Goal: Task Accomplishment & Management: Use online tool/utility

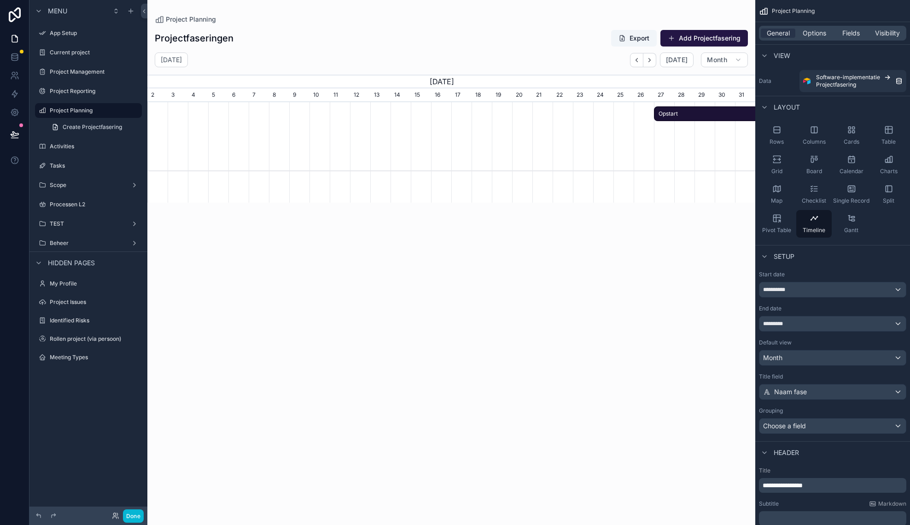
scroll to position [269, 0]
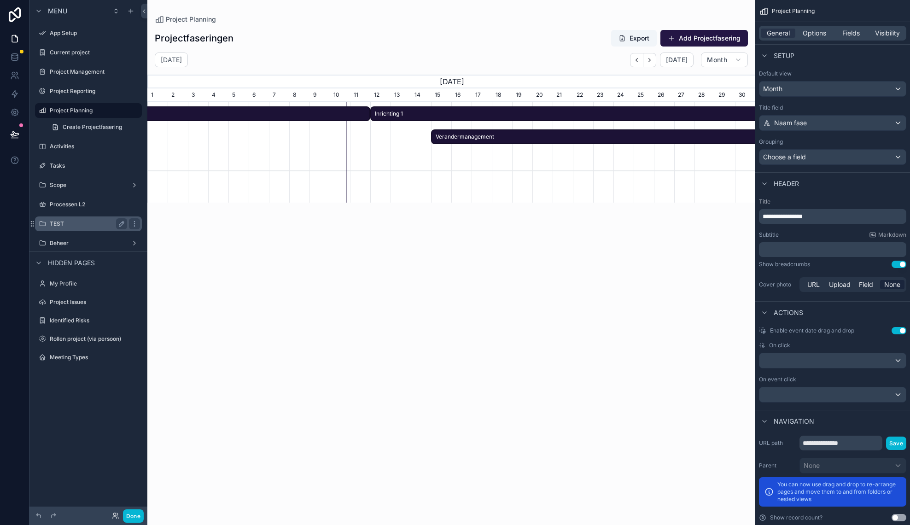
click at [96, 221] on label "TEST" at bounding box center [87, 223] width 74 height 7
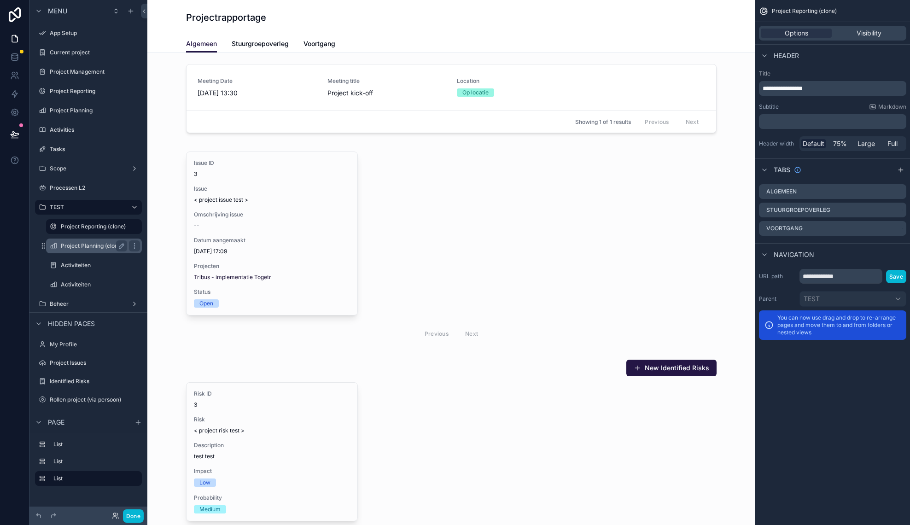
click at [95, 246] on label "Project Planning (clone)" at bounding box center [92, 245] width 63 height 7
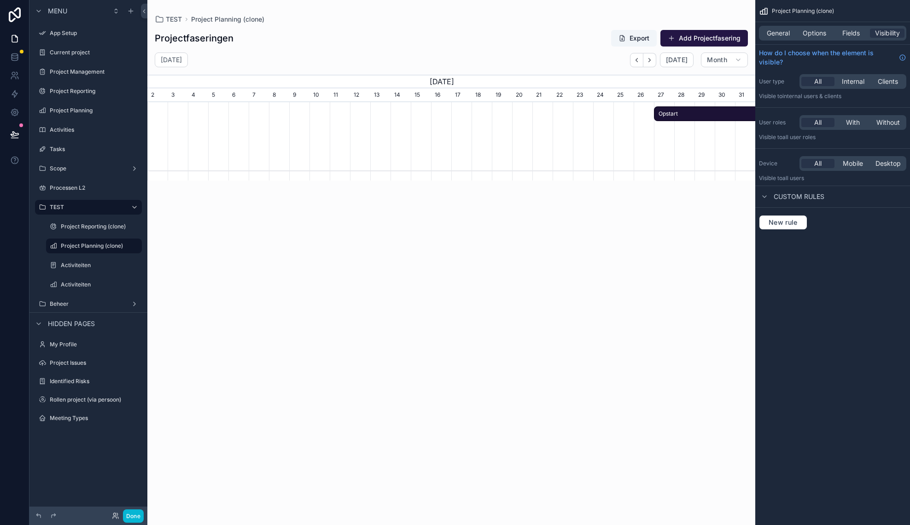
scroll to position [0, 608]
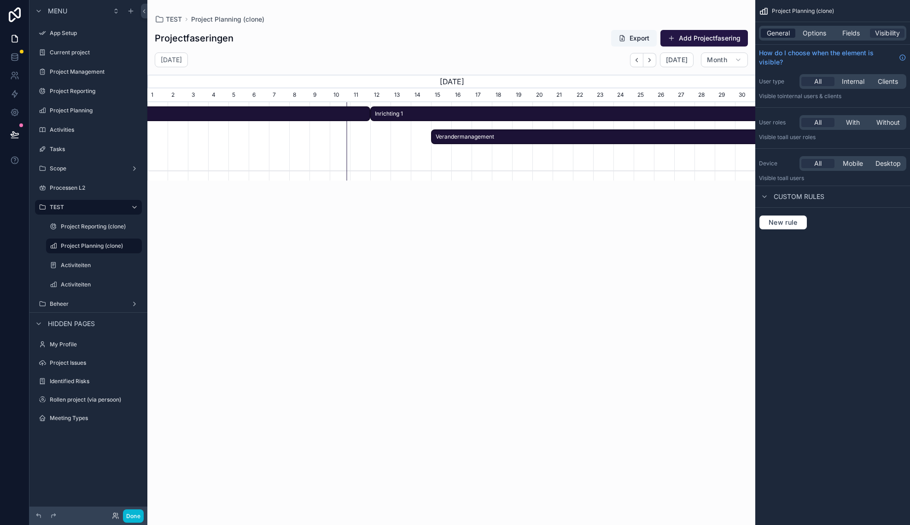
click at [781, 34] on span "General" at bounding box center [778, 33] width 23 height 9
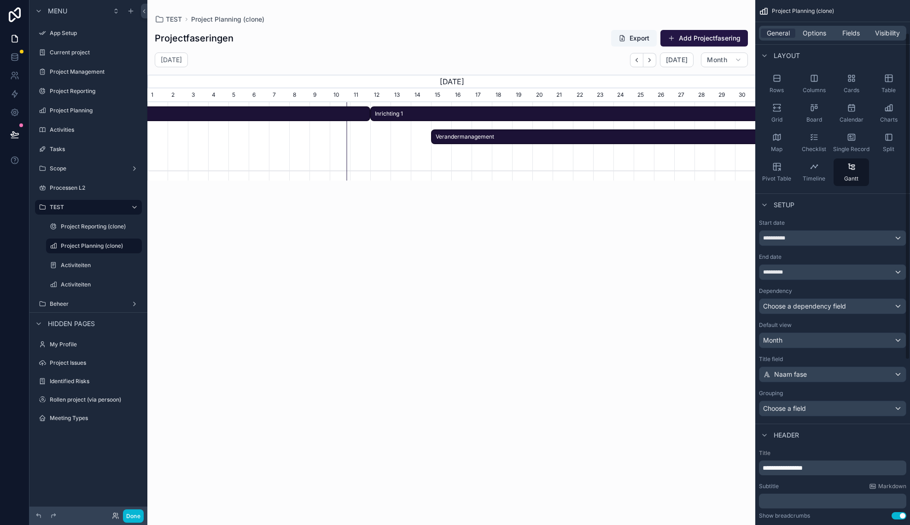
scroll to position [53, 0]
click at [835, 303] on span "Choose a dependency field" at bounding box center [804, 305] width 83 height 8
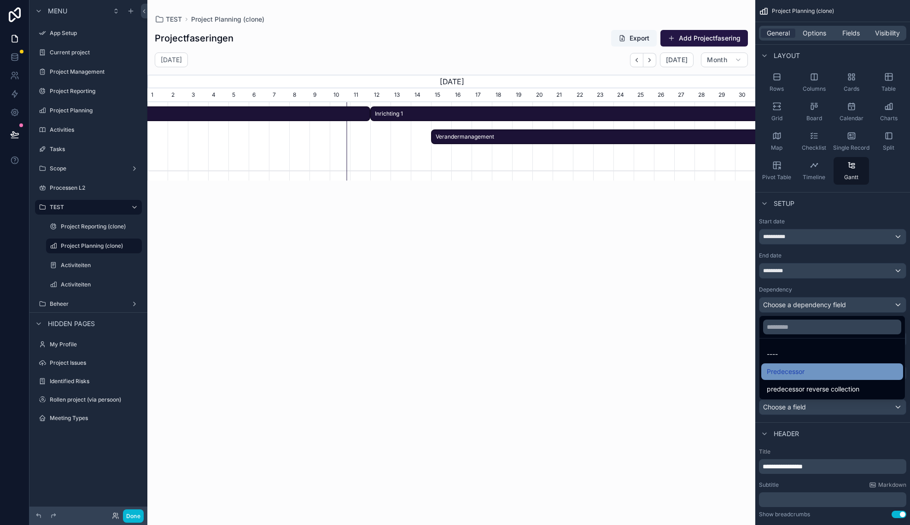
click at [810, 369] on div "Predecessor" at bounding box center [832, 371] width 131 height 11
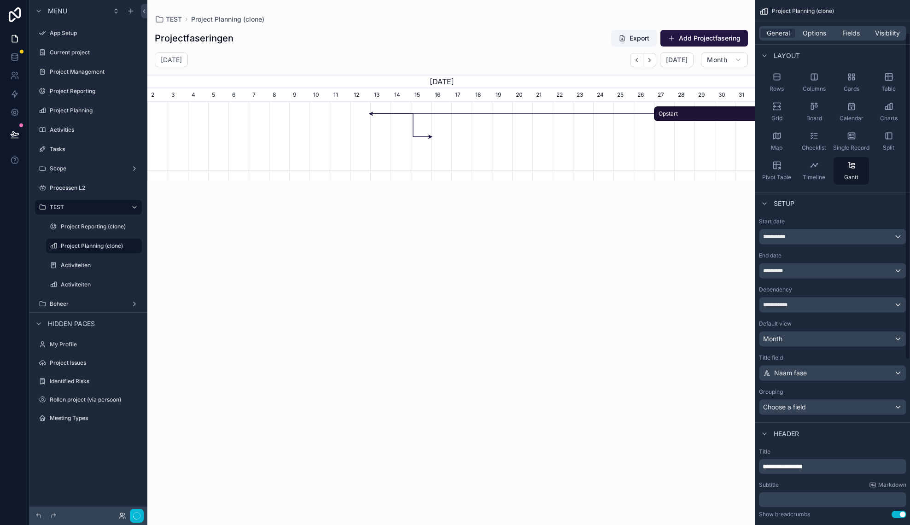
scroll to position [0, 608]
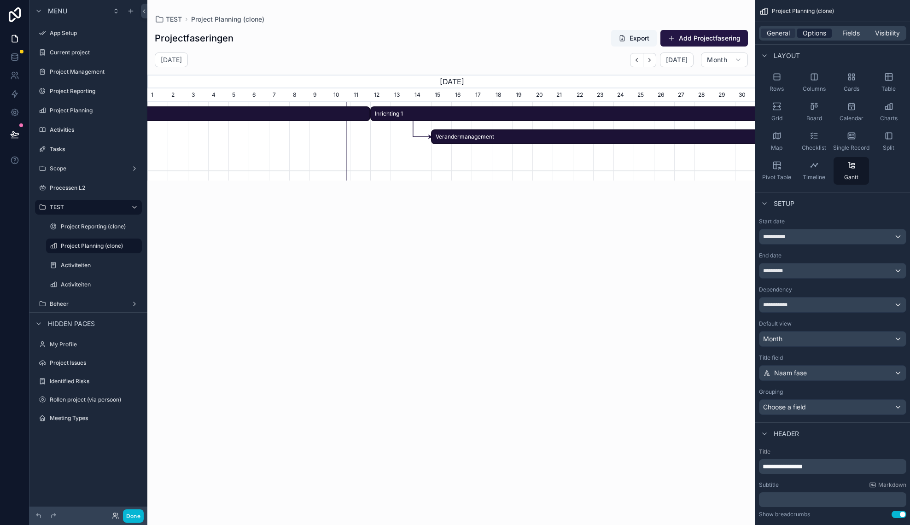
click at [815, 36] on span "Options" at bounding box center [814, 33] width 23 height 9
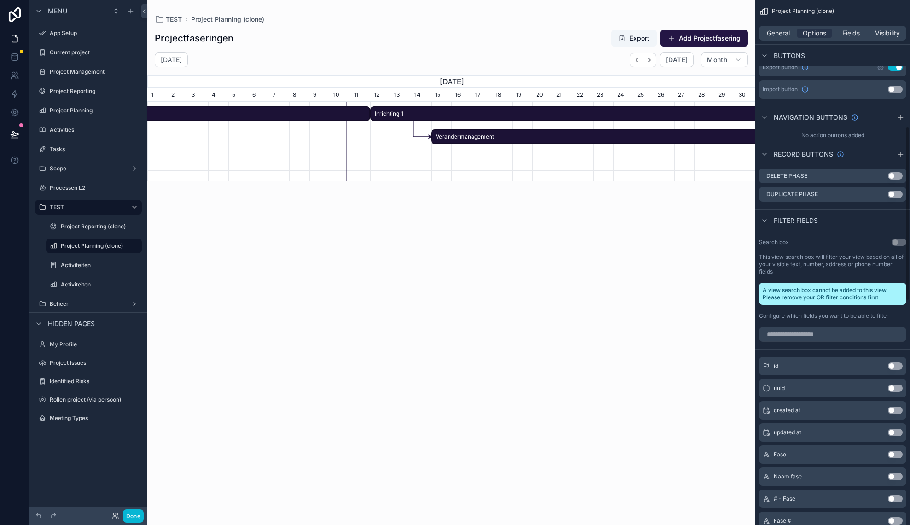
scroll to position [196, 0]
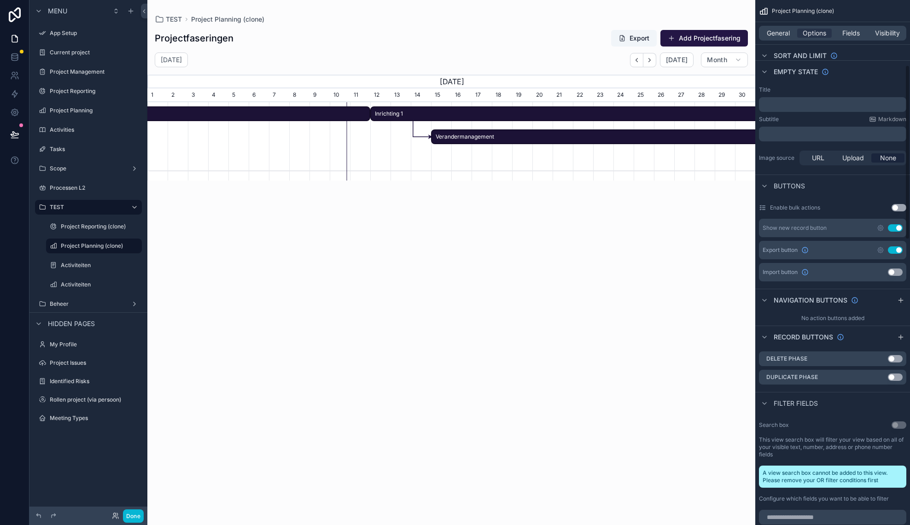
click at [780, 26] on div "General Options Fields Visibility" at bounding box center [832, 33] width 147 height 15
click at [778, 35] on span "General" at bounding box center [778, 33] width 23 height 9
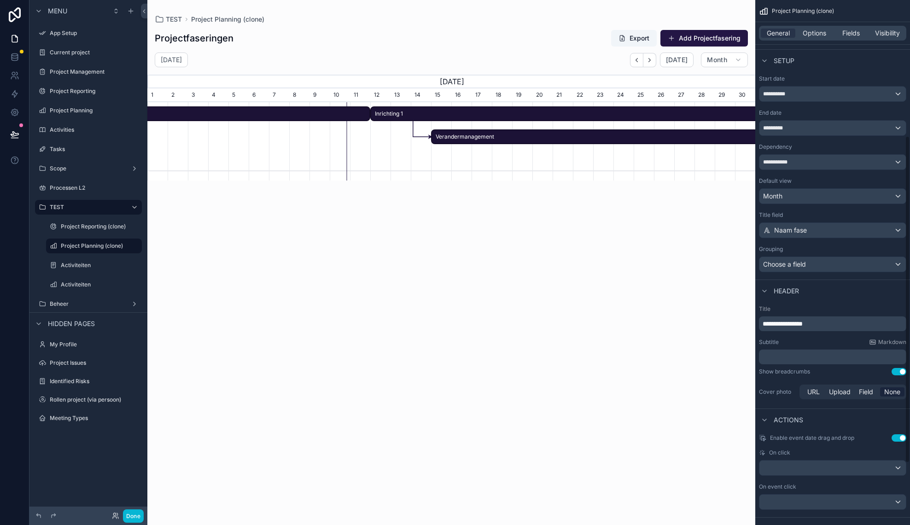
scroll to position [318, 0]
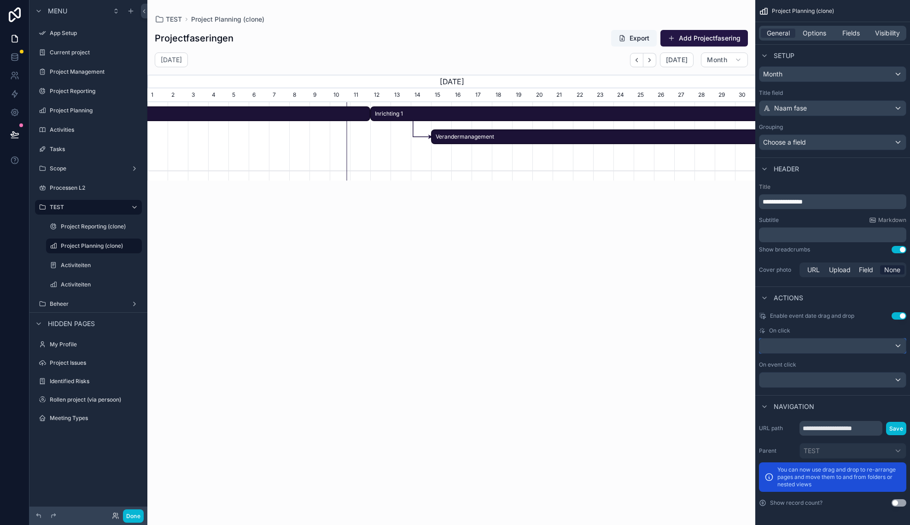
click at [825, 342] on div "scrollable content" at bounding box center [833, 346] width 146 height 15
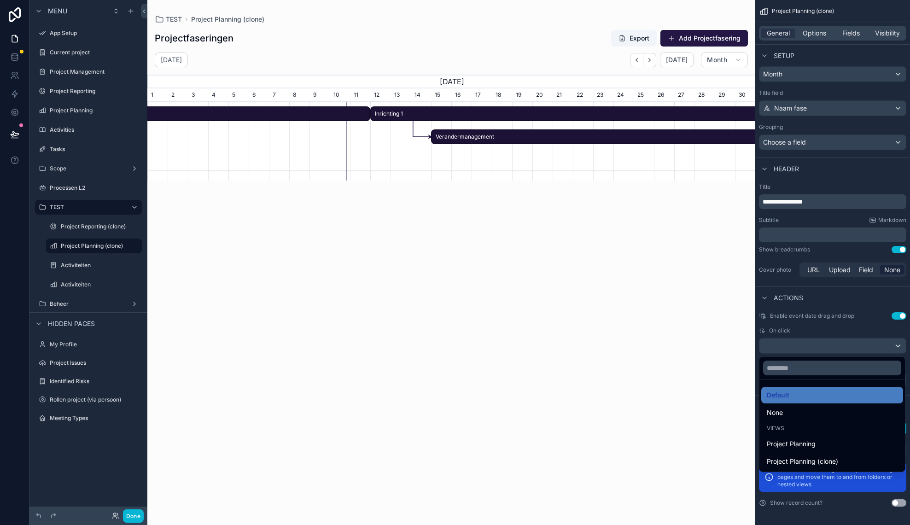
click at [862, 294] on div "scrollable content" at bounding box center [455, 262] width 910 height 525
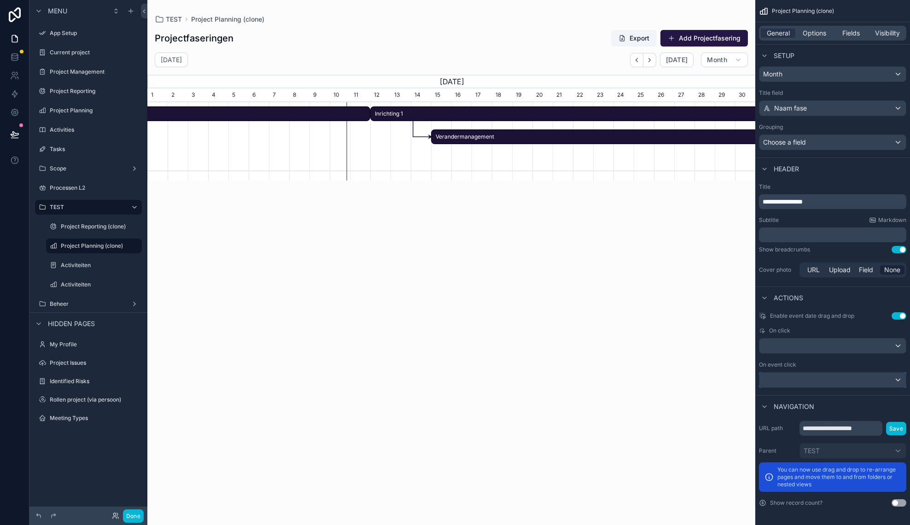
click at [830, 377] on div "scrollable content" at bounding box center [833, 380] width 146 height 15
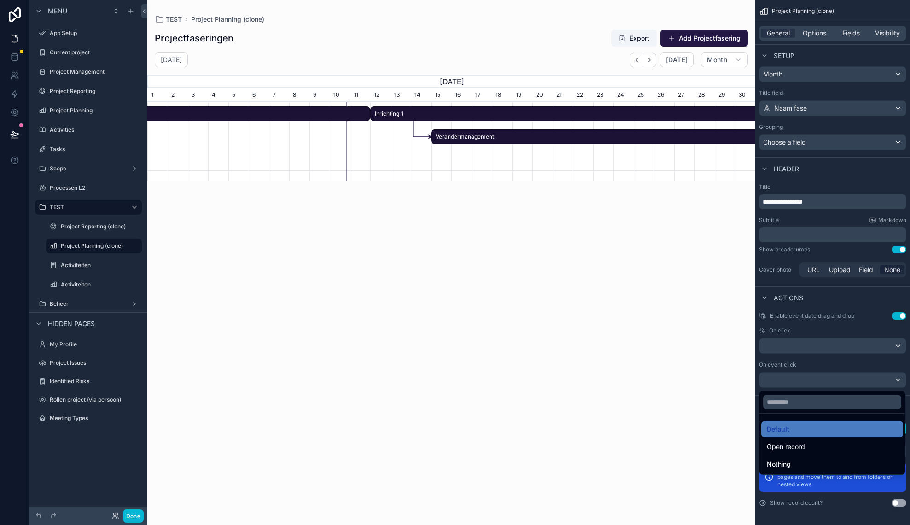
click at [854, 299] on div "scrollable content" at bounding box center [455, 262] width 910 height 525
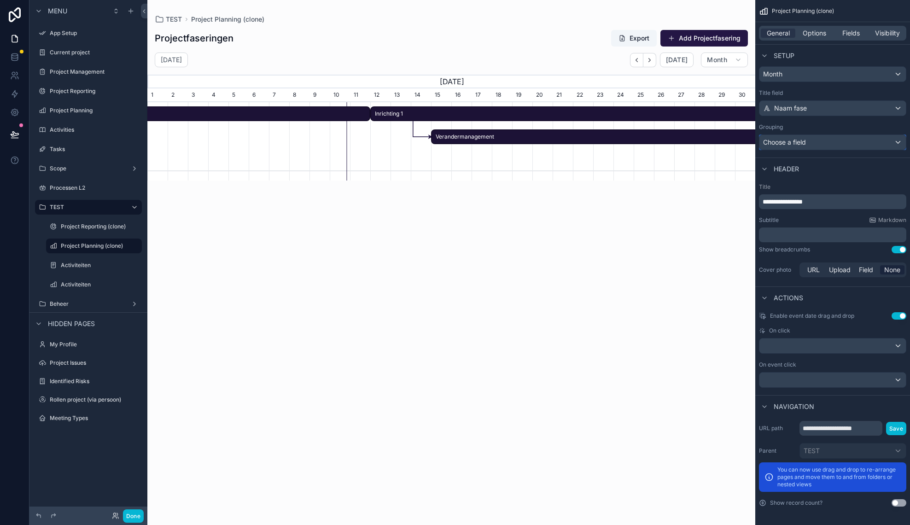
click at [827, 141] on div "Choose a field" at bounding box center [833, 142] width 146 height 15
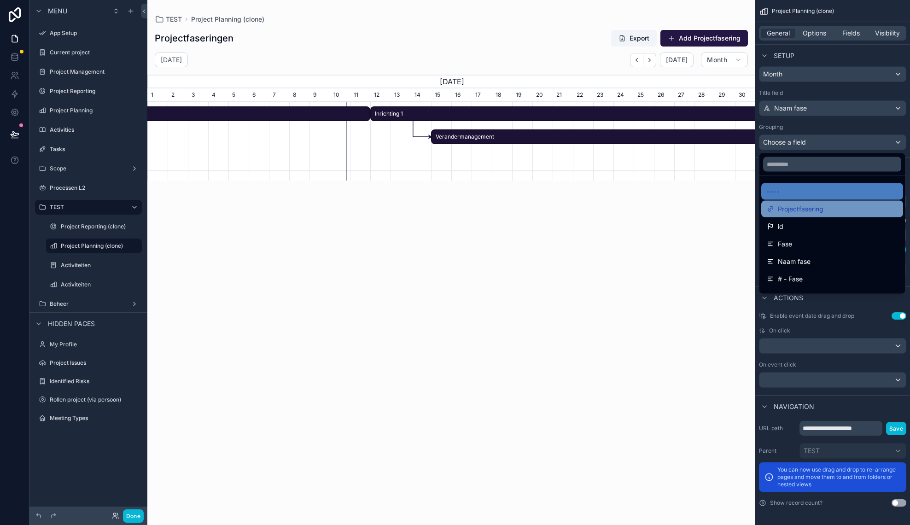
click at [810, 206] on span "Projectfasering" at bounding box center [801, 209] width 46 height 11
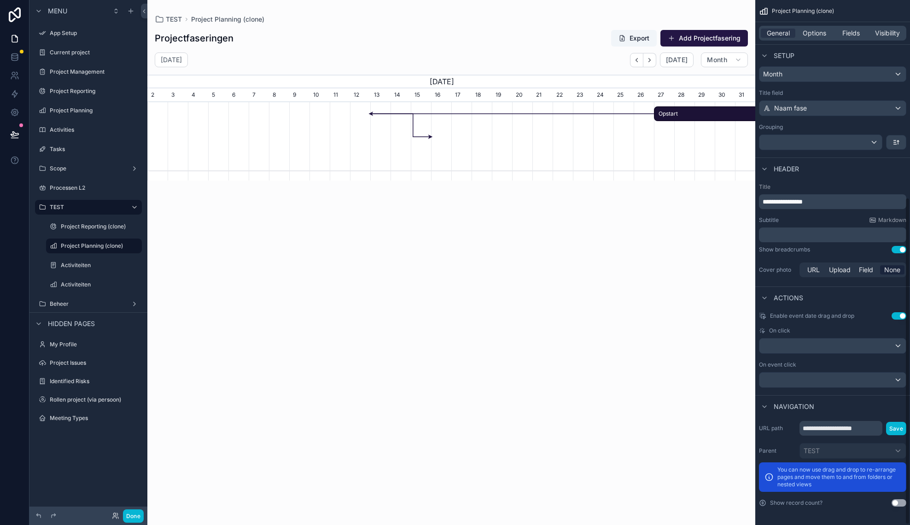
scroll to position [0, 608]
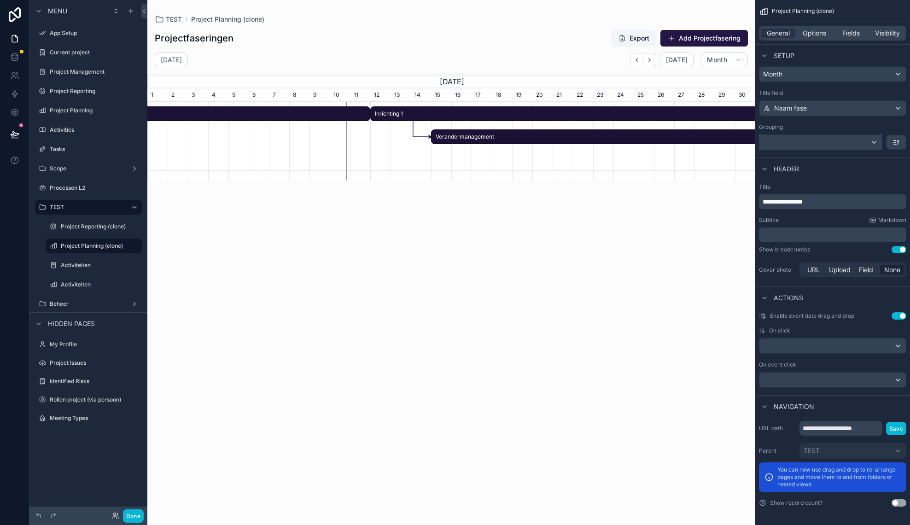
click at [800, 142] on div "scrollable content" at bounding box center [821, 142] width 123 height 15
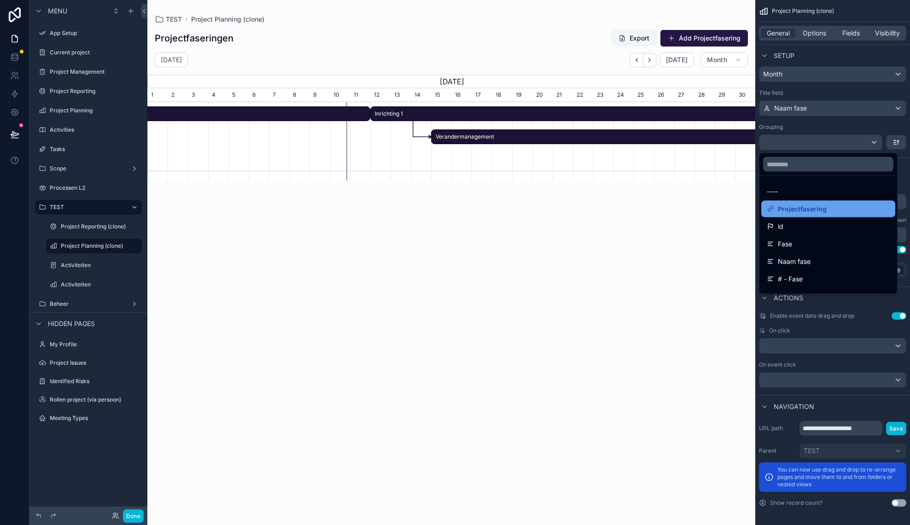
click at [794, 214] on span "Projectfasering" at bounding box center [802, 209] width 49 height 11
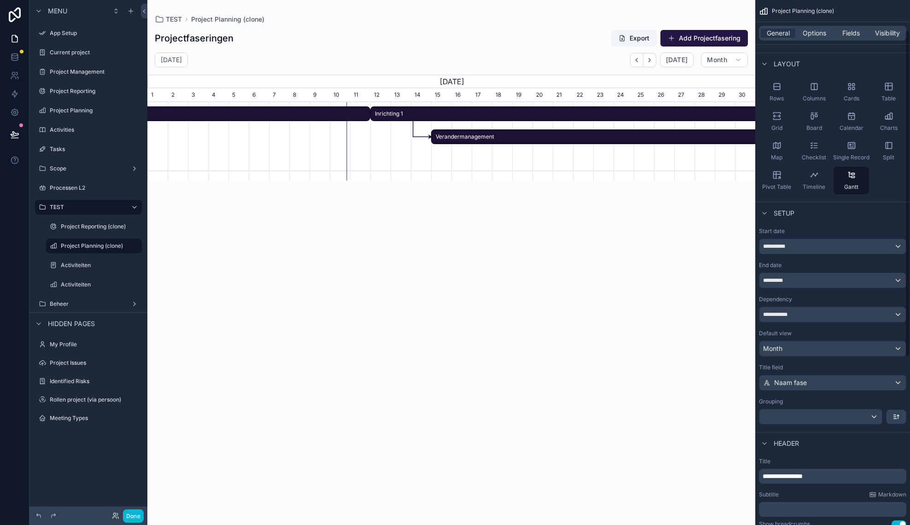
scroll to position [59, 0]
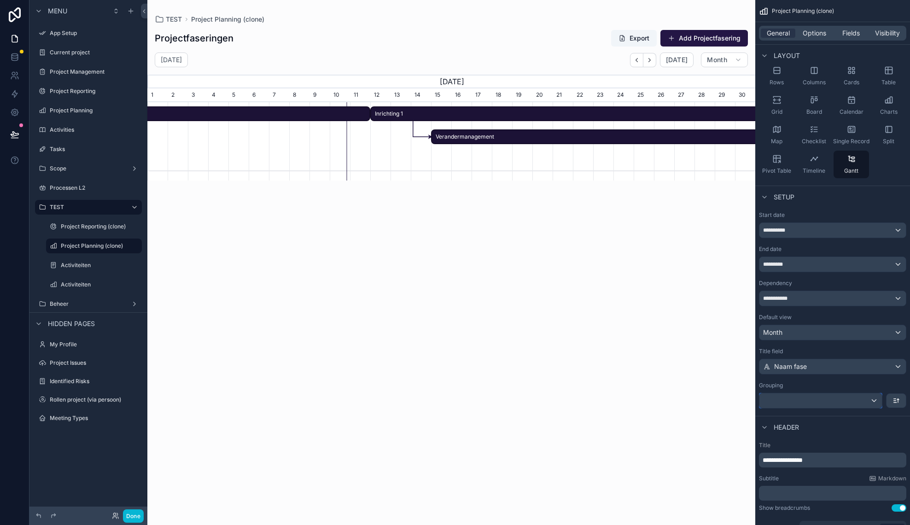
click at [815, 398] on div "scrollable content" at bounding box center [821, 400] width 123 height 15
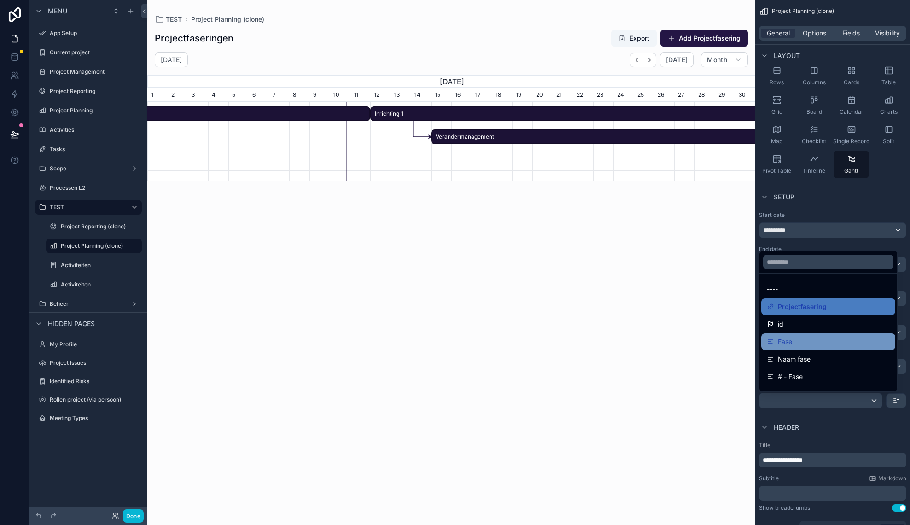
click at [811, 341] on div "Fase" at bounding box center [828, 341] width 123 height 11
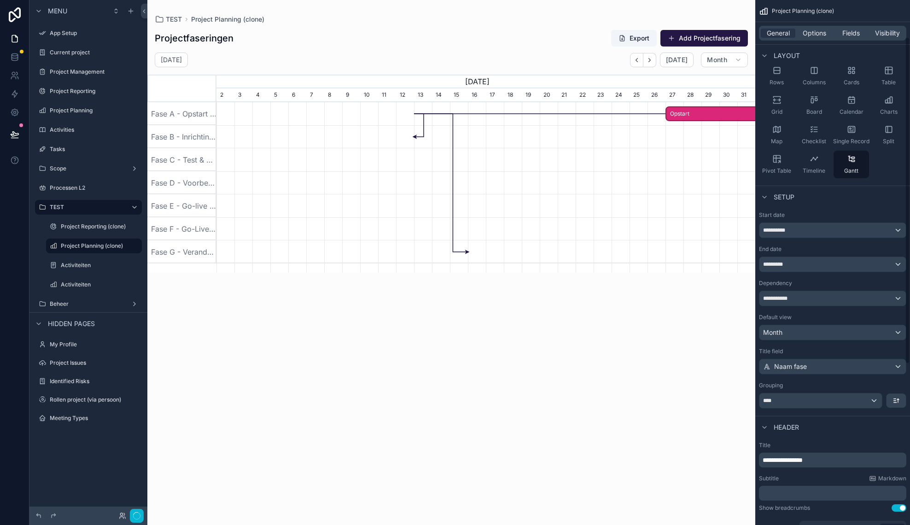
scroll to position [0, 539]
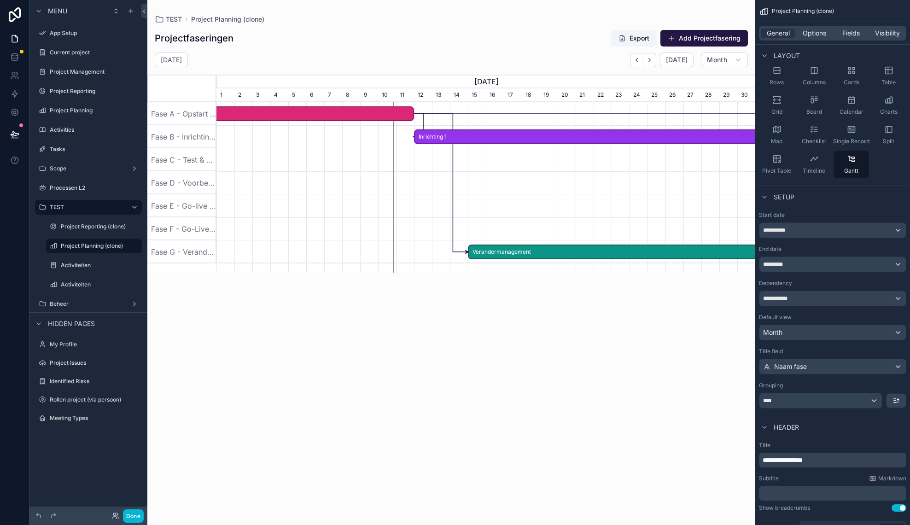
click at [716, 59] on div "scrollable content" at bounding box center [451, 257] width 608 height 514
click at [716, 59] on span "Month" at bounding box center [717, 60] width 20 height 8
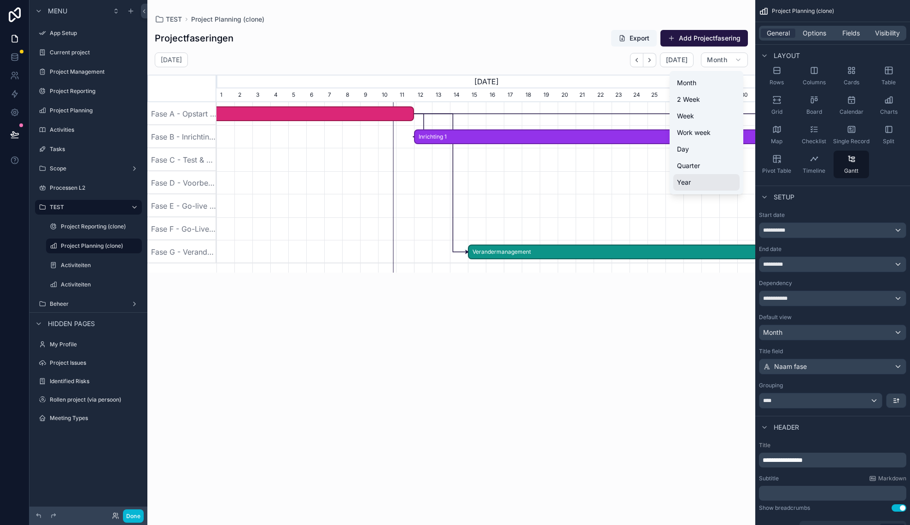
click at [693, 182] on button "Year" at bounding box center [706, 182] width 66 height 17
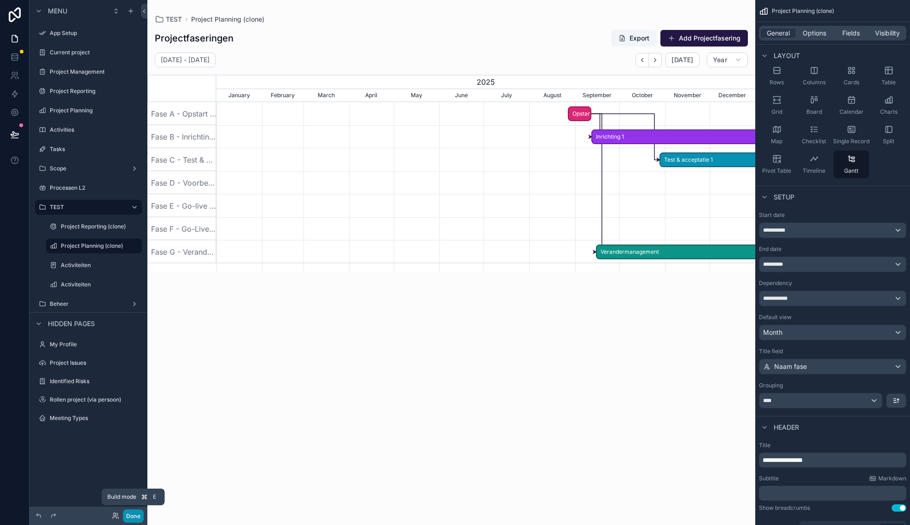
click at [131, 516] on button "Done" at bounding box center [133, 515] width 21 height 13
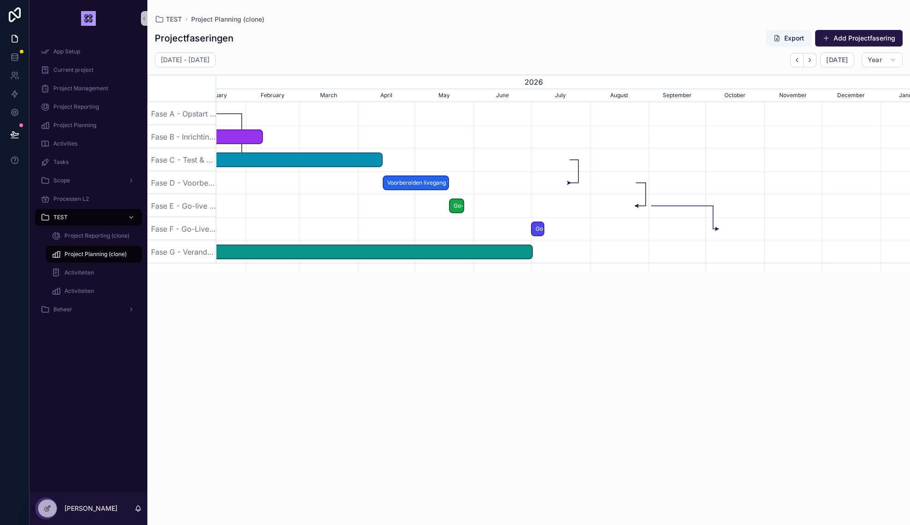
scroll to position [0, 694]
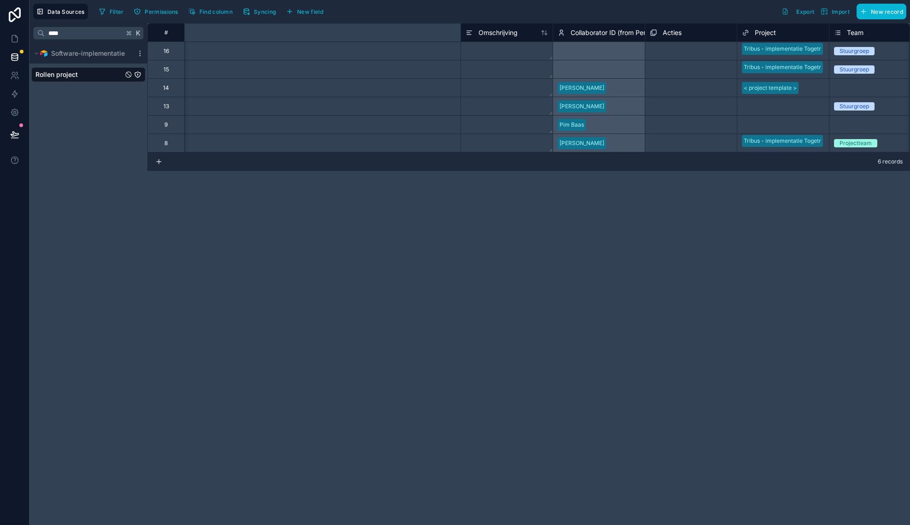
scroll to position [0, 470]
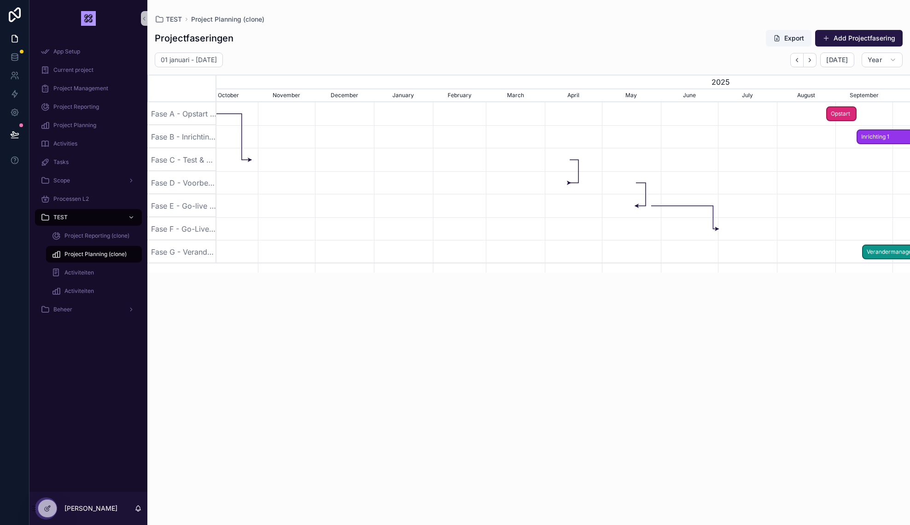
scroll to position [0, 694]
